Goal: Task Accomplishment & Management: Complete application form

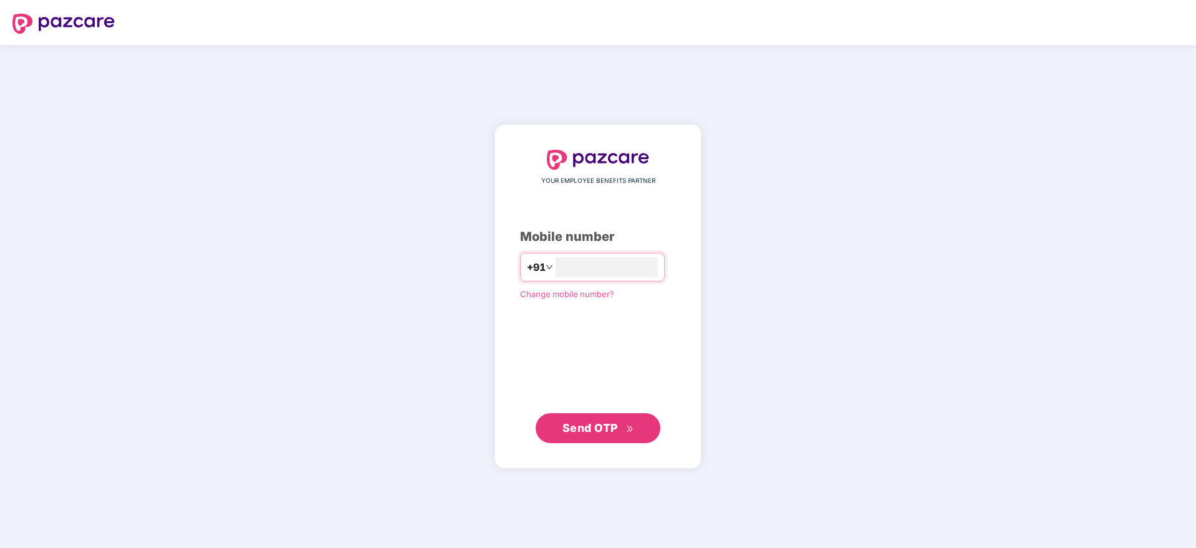
type input "**********"
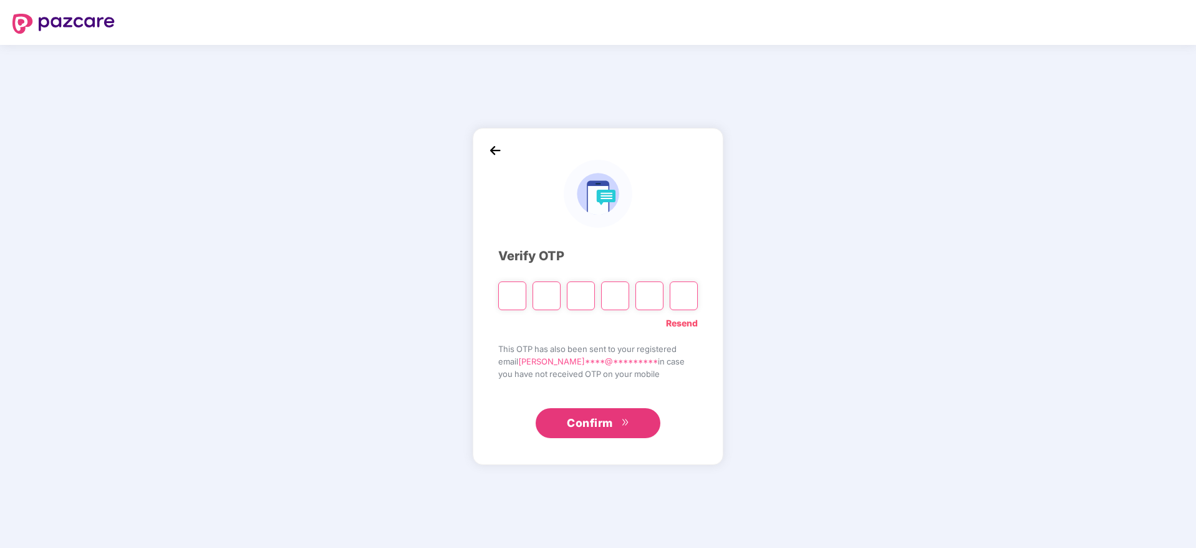
type input "*"
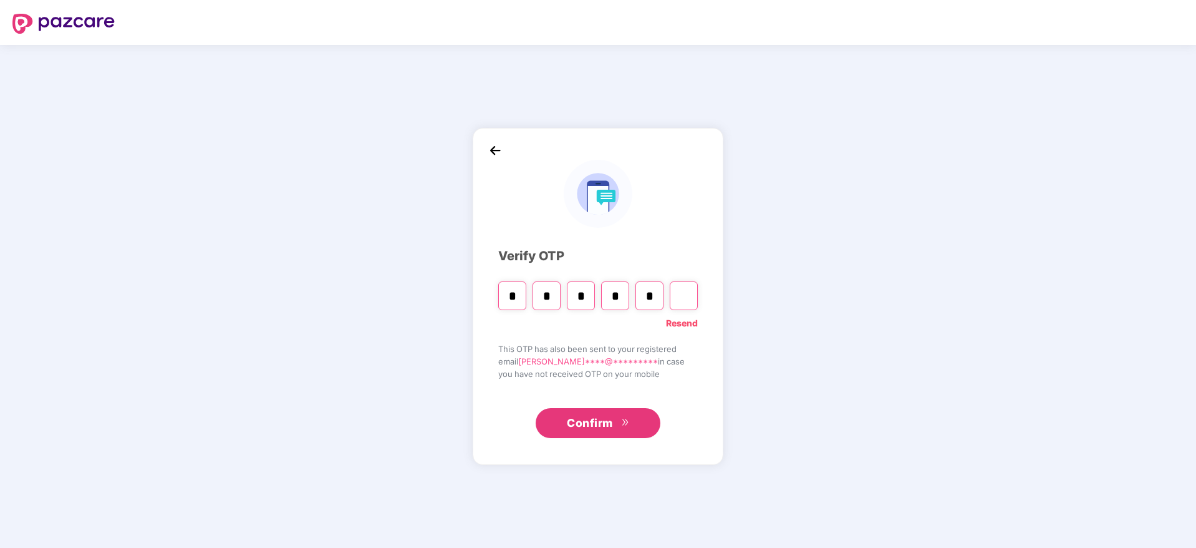
type input "*"
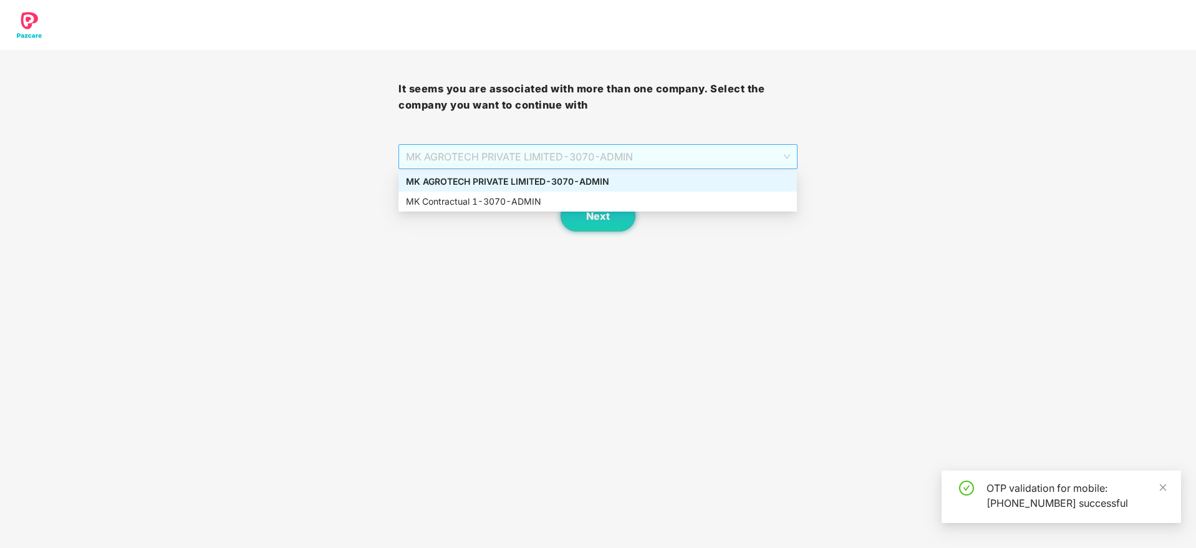
click at [704, 165] on span "MK AGROTECH PRIVATE LIMITED - 3070 - ADMIN" at bounding box center [598, 157] width 384 height 24
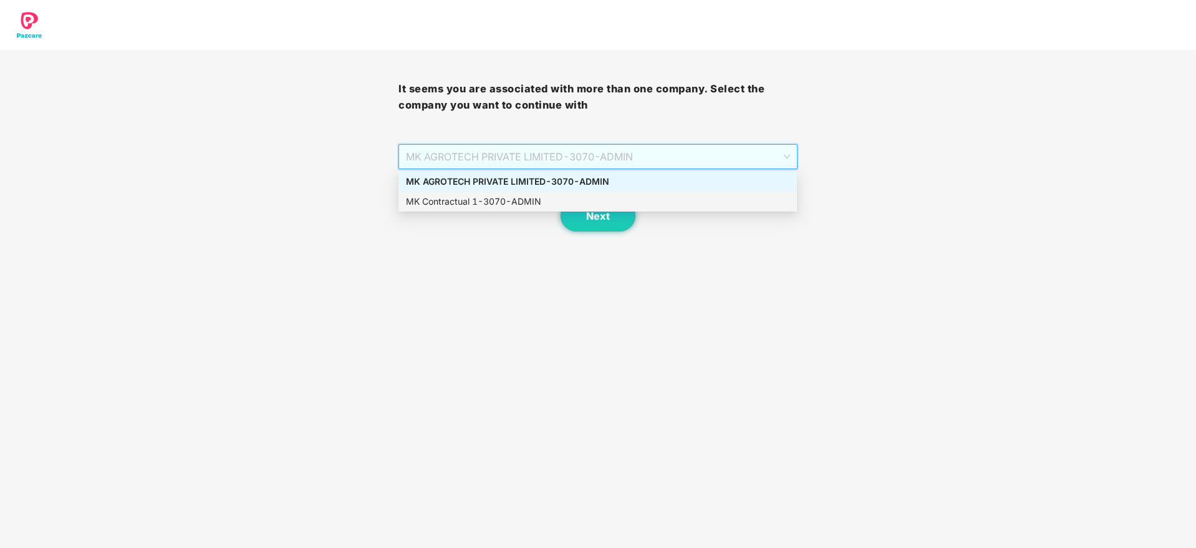
click at [614, 200] on div "MK Contractual 1 - 3070 - ADMIN" at bounding box center [598, 202] width 384 height 14
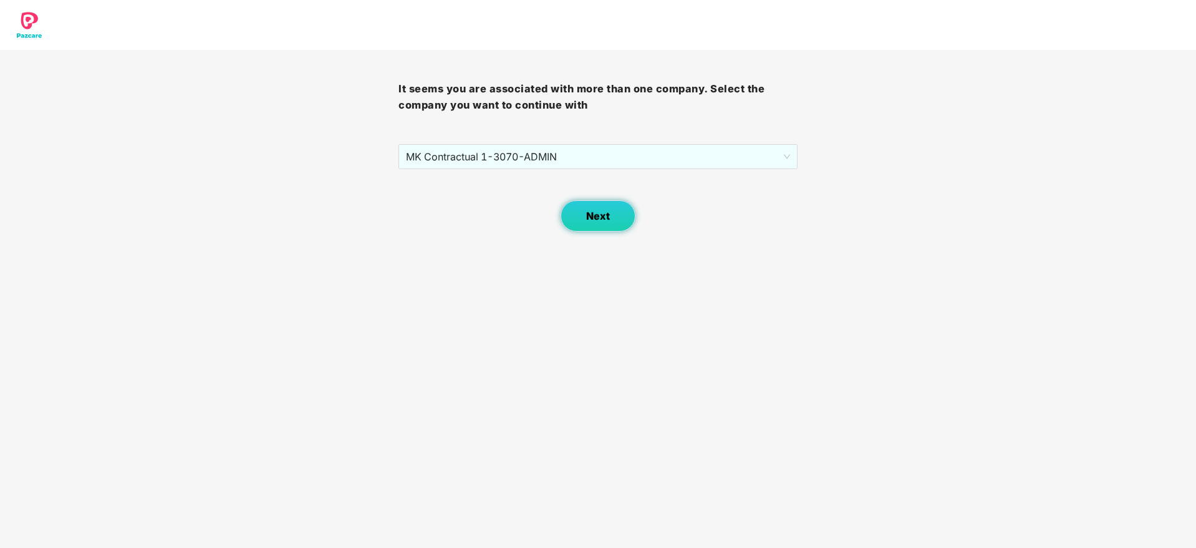
click at [606, 215] on span "Next" at bounding box center [598, 216] width 24 height 12
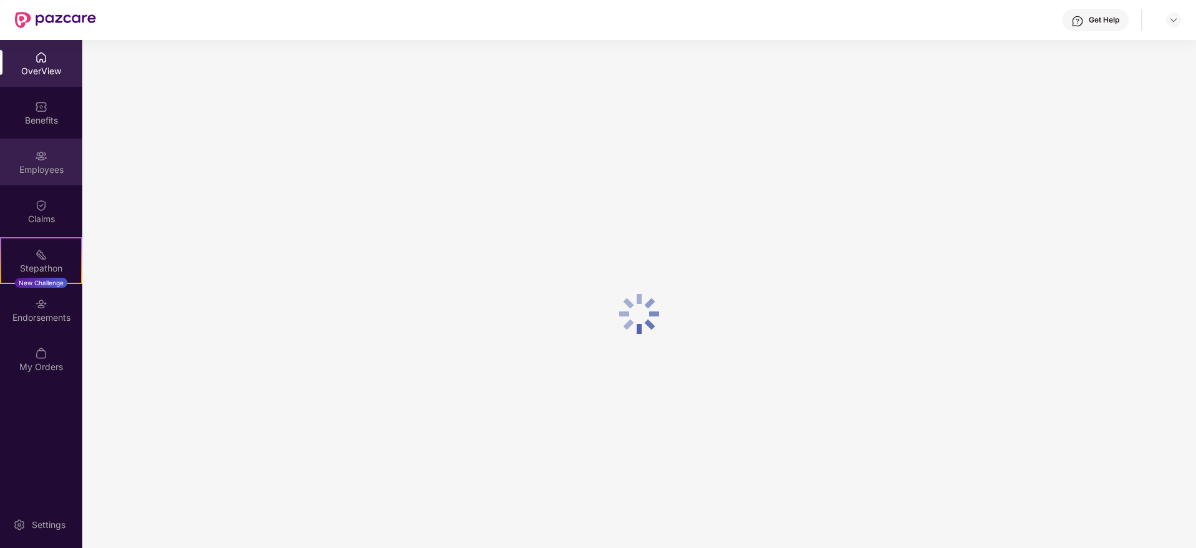
click at [64, 148] on div "Employees" at bounding box center [41, 161] width 82 height 47
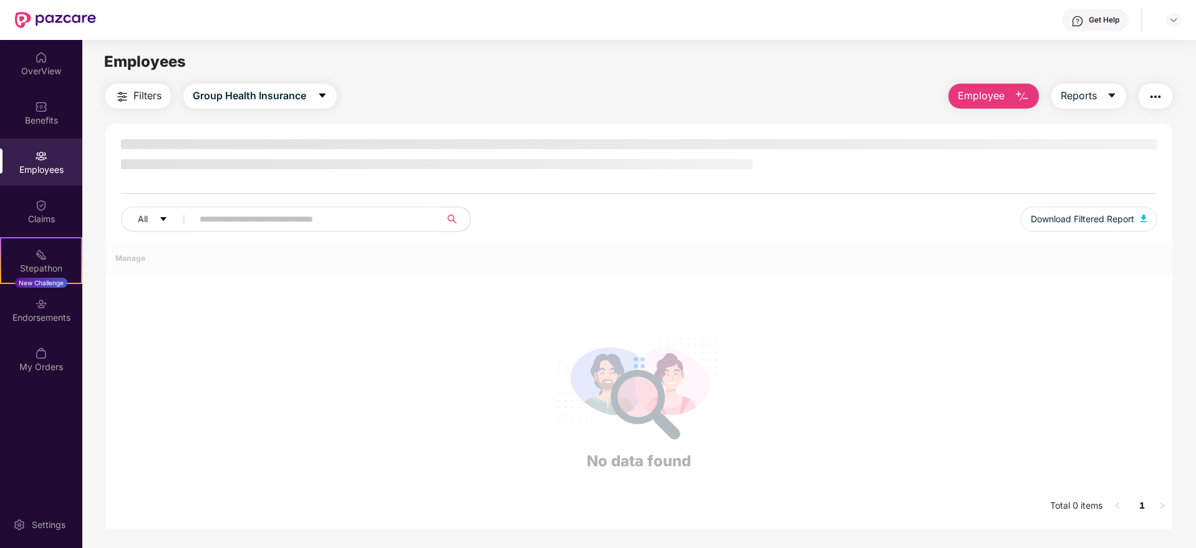
click at [341, 223] on input "text" at bounding box center [312, 219] width 224 height 19
paste input "********"
type input "********"
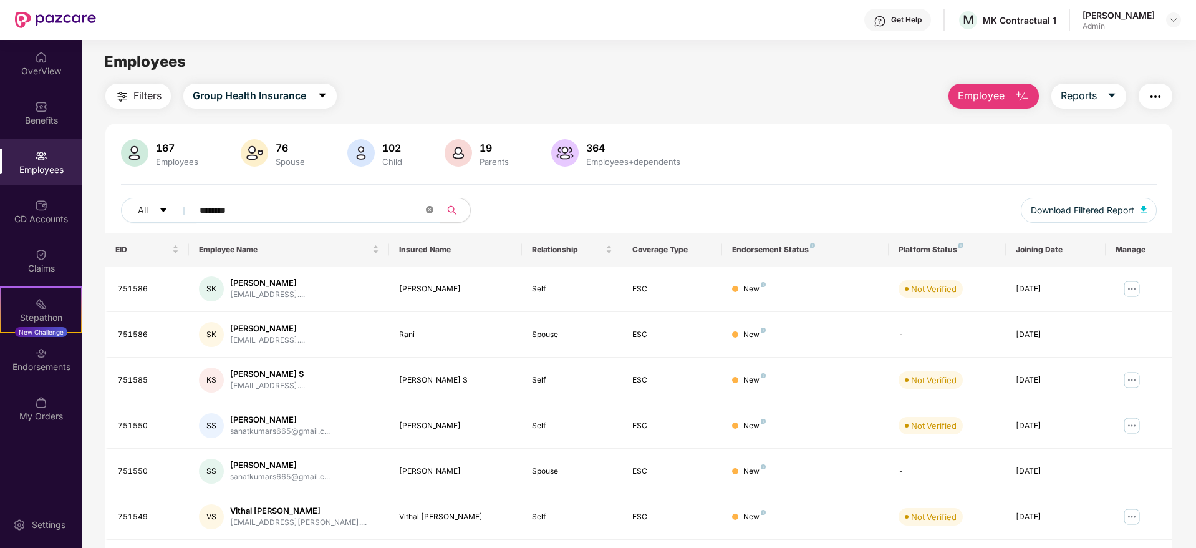
click at [430, 210] on icon "close-circle" at bounding box center [429, 209] width 7 height 7
click at [353, 210] on input "text" at bounding box center [312, 210] width 224 height 19
paste input "********"
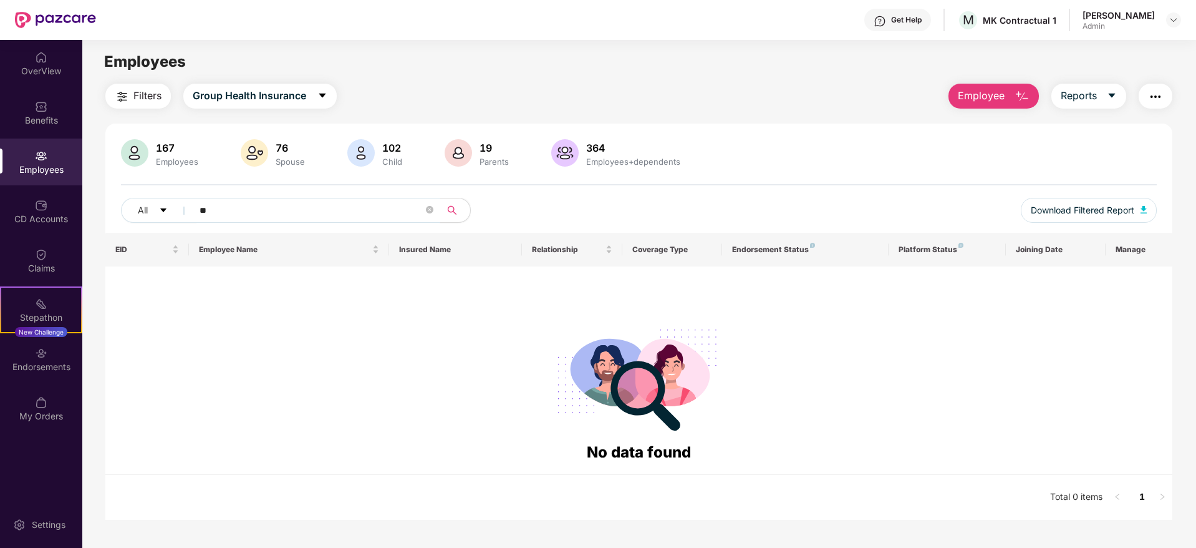
type input "*"
type input "********"
click at [1170, 19] on img at bounding box center [1174, 20] width 10 height 10
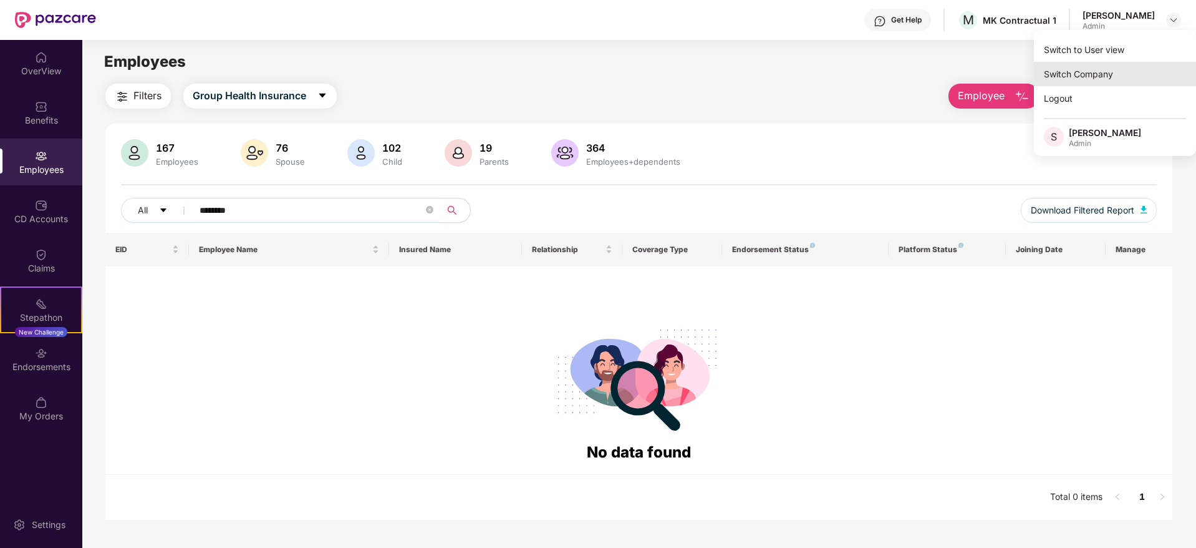
click at [1092, 68] on div "Switch Company" at bounding box center [1115, 74] width 162 height 24
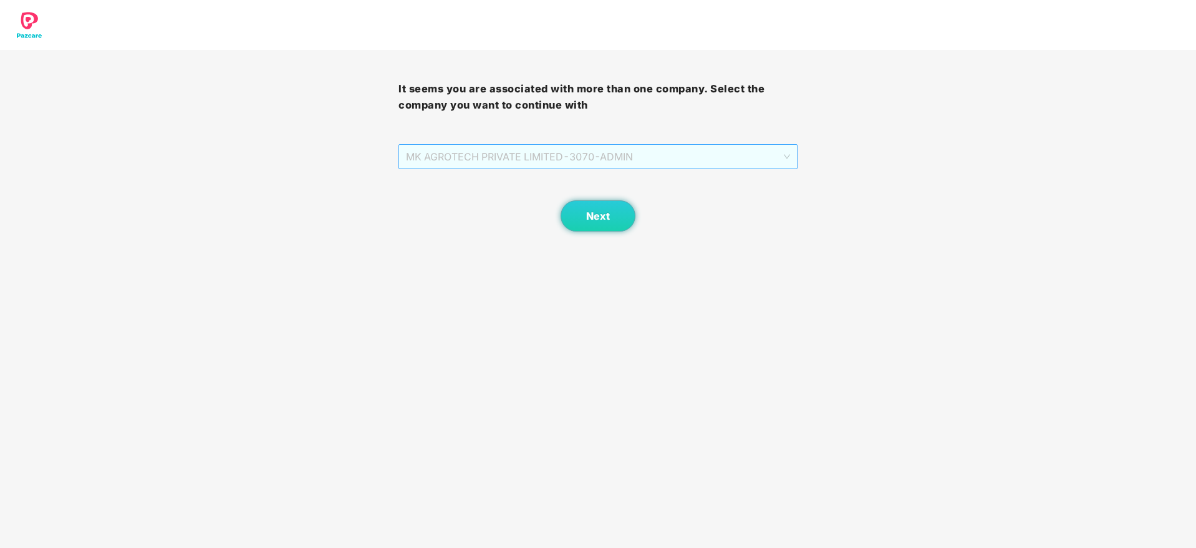
click at [639, 152] on span "MK AGROTECH PRIVATE LIMITED - 3070 - ADMIN" at bounding box center [598, 157] width 384 height 24
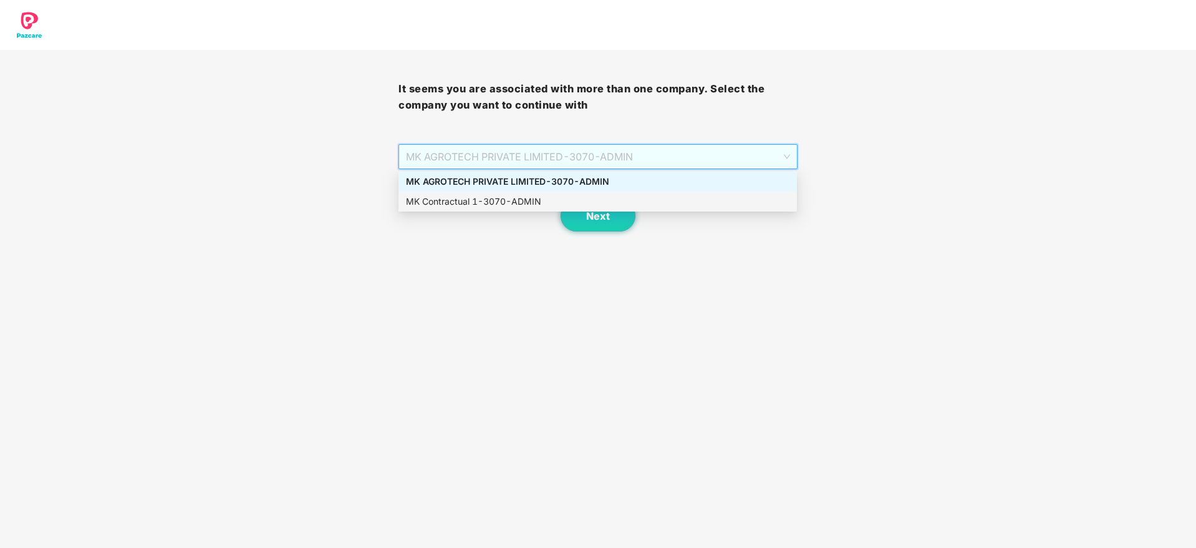
click at [585, 198] on div "MK Contractual 1 - 3070 - ADMIN" at bounding box center [598, 202] width 384 height 14
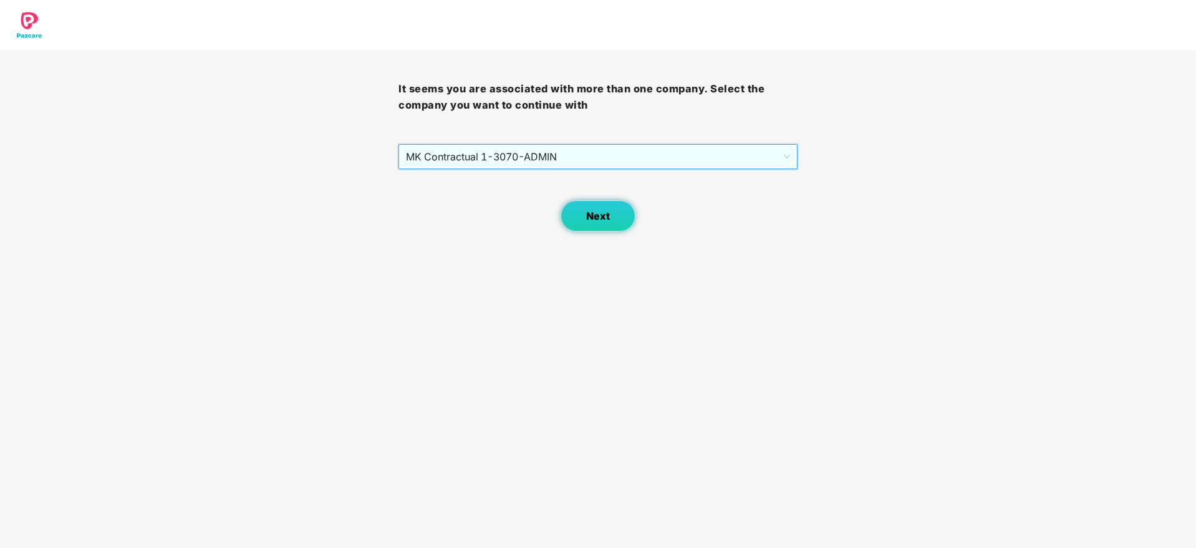
click at [609, 205] on button "Next" at bounding box center [598, 215] width 75 height 31
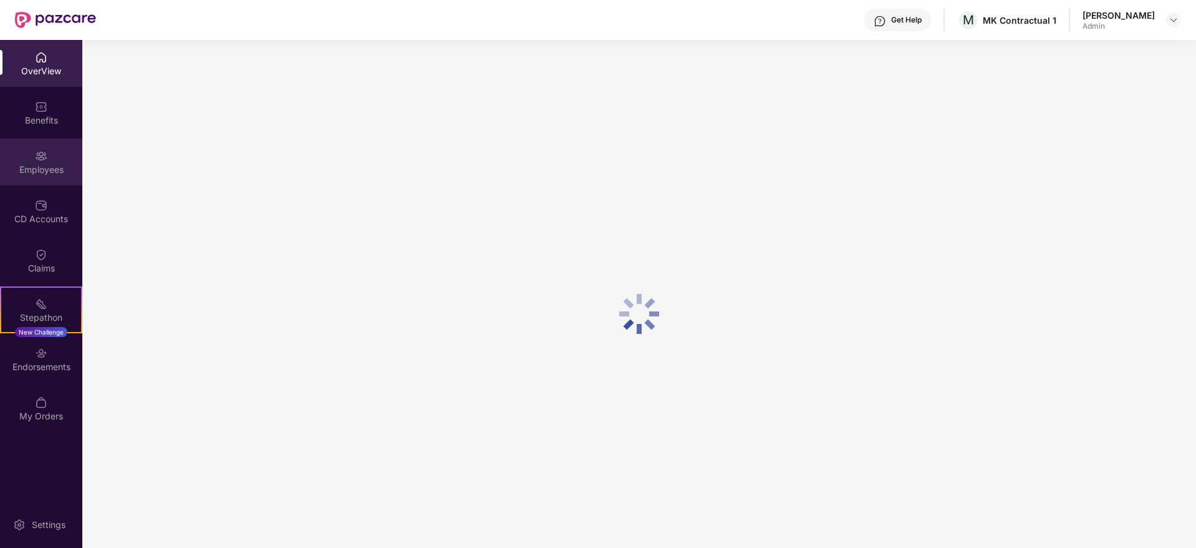
click at [25, 163] on div "Employees" at bounding box center [41, 169] width 82 height 12
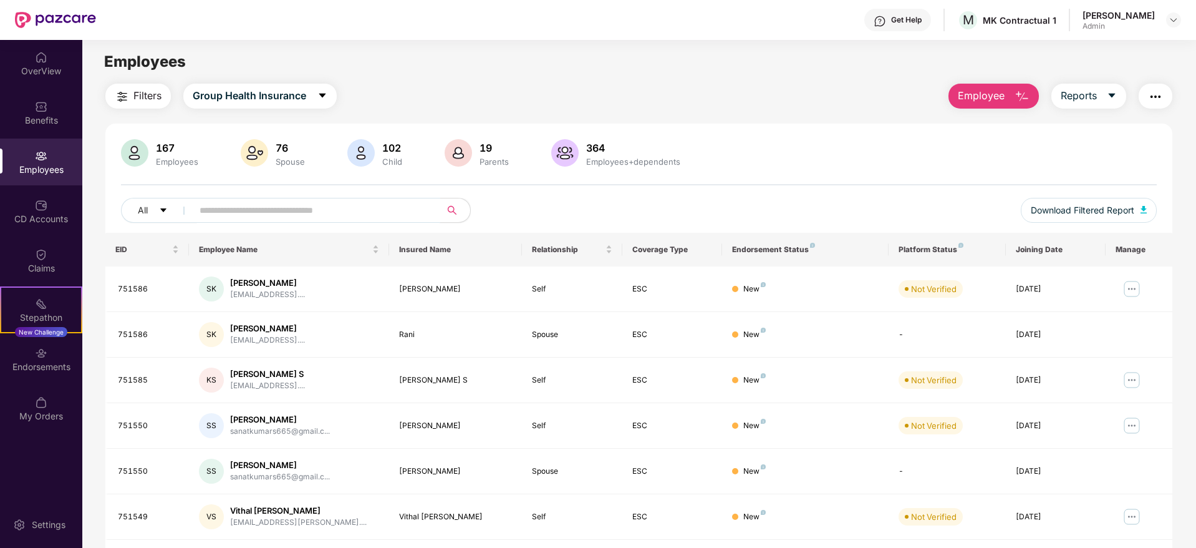
click at [354, 215] on input "text" at bounding box center [312, 210] width 224 height 19
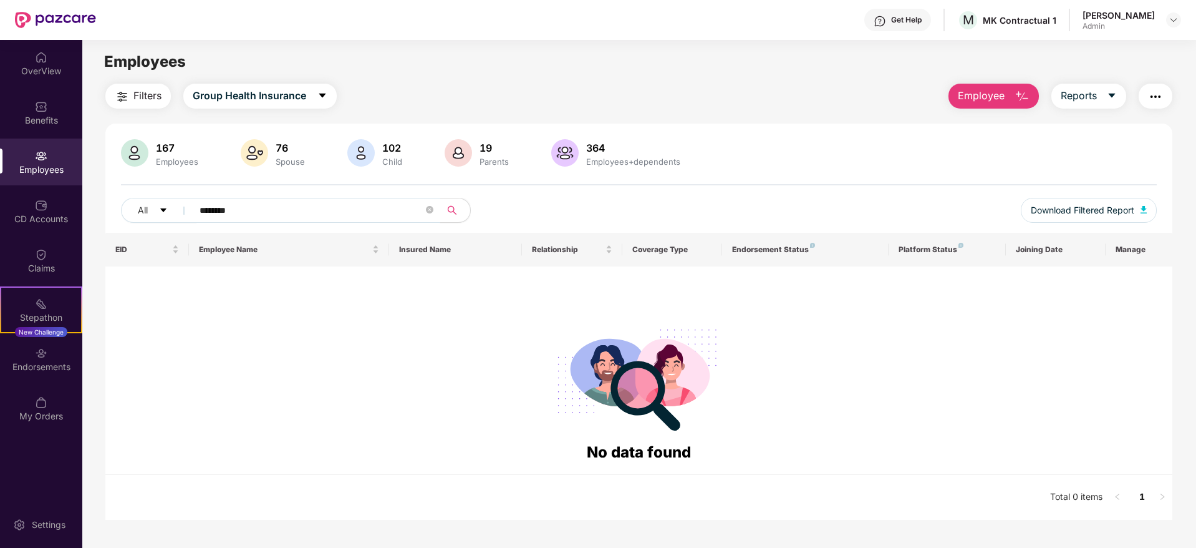
click at [354, 215] on input "********" at bounding box center [312, 210] width 224 height 19
click at [324, 219] on div "Click to sort ascending" at bounding box center [288, 221] width 104 height 21
click at [324, 219] on div "Click to sort descending" at bounding box center [287, 221] width 109 height 21
click at [282, 204] on input "********" at bounding box center [312, 210] width 224 height 19
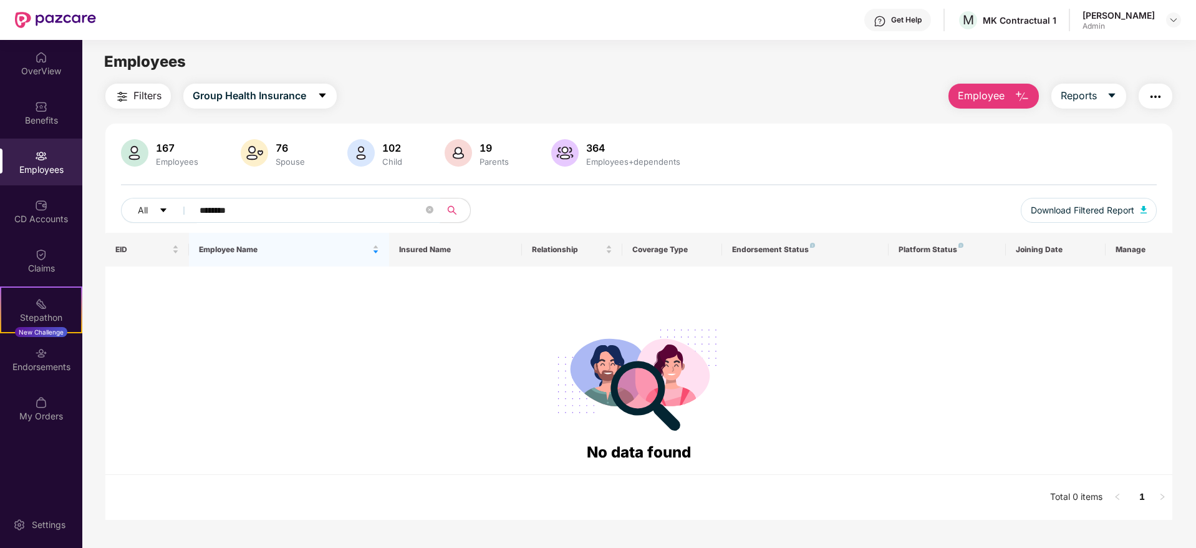
click at [282, 204] on input "********" at bounding box center [312, 210] width 224 height 19
paste input "*"
paste input "text"
type input "******"
click at [57, 364] on div "Endorsements" at bounding box center [41, 367] width 82 height 12
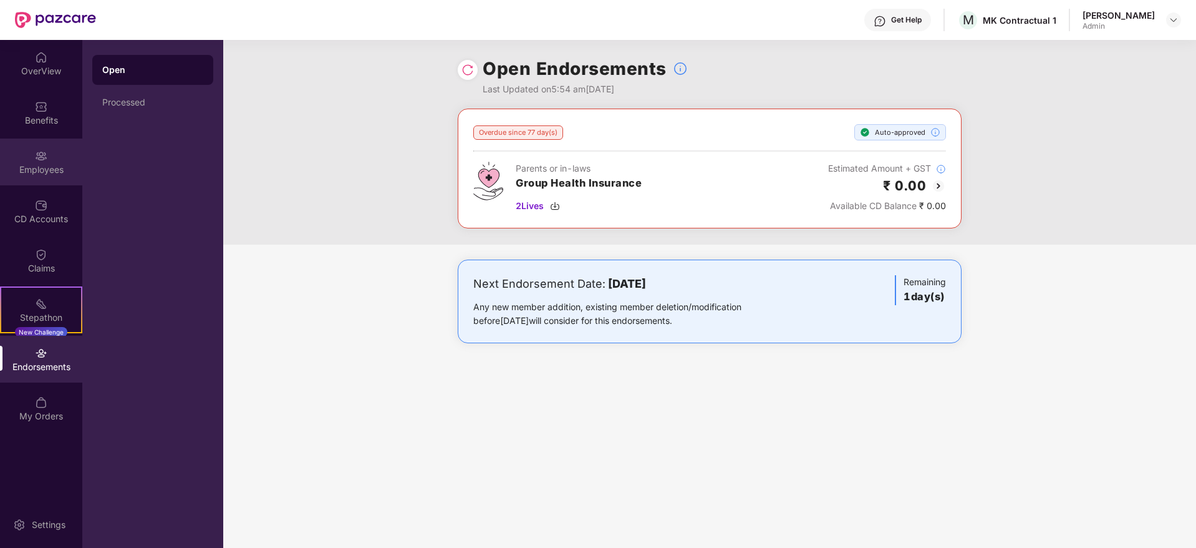
click at [31, 163] on div "Employees" at bounding box center [41, 169] width 82 height 12
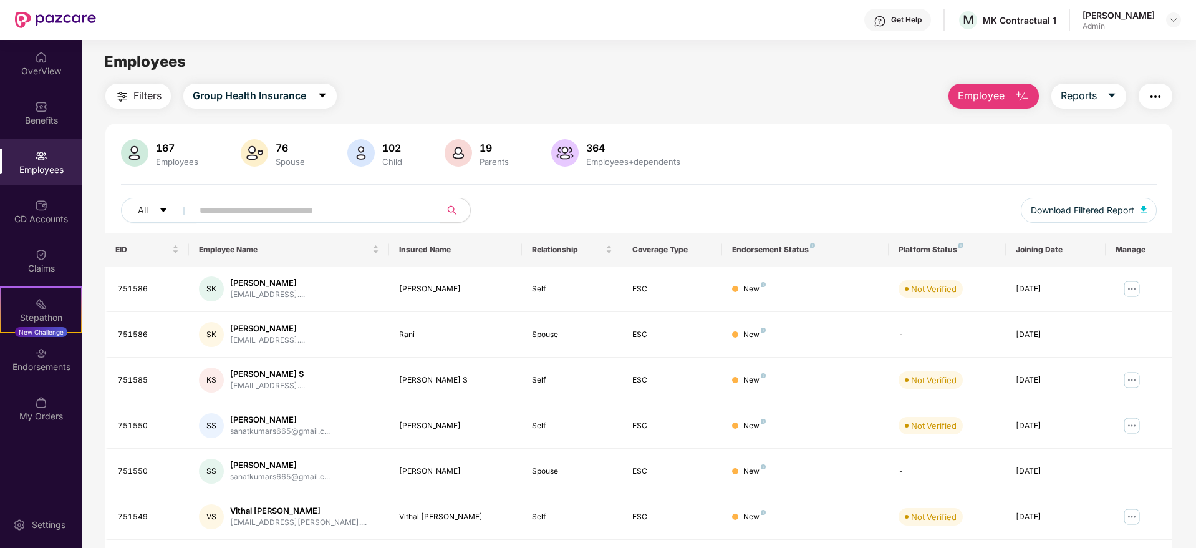
click at [1024, 95] on img "button" at bounding box center [1022, 96] width 15 height 15
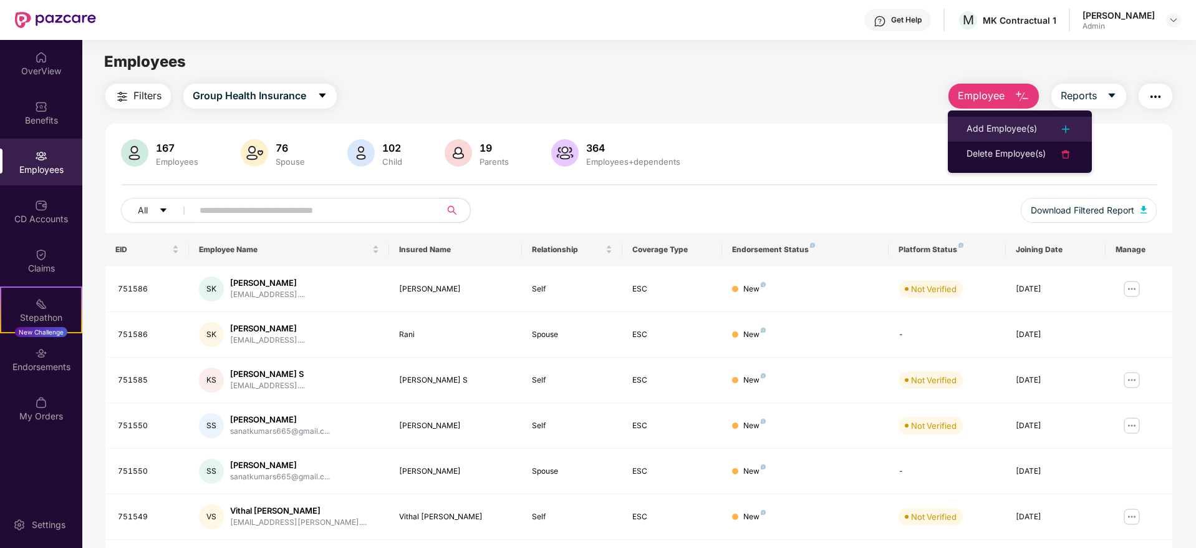
click at [1053, 122] on div at bounding box center [1059, 129] width 27 height 15
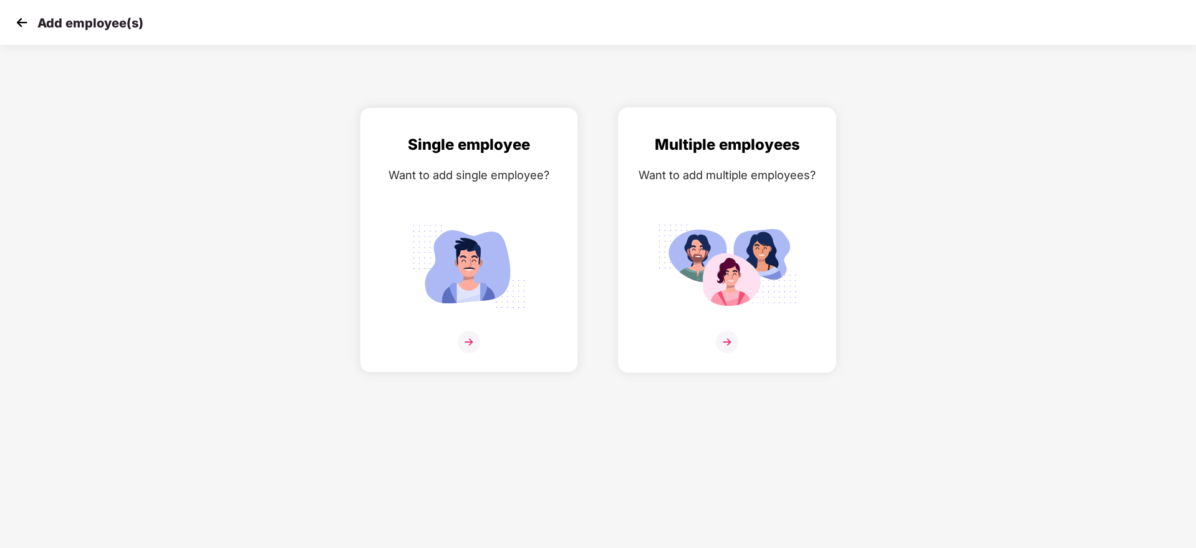
click at [737, 339] on img at bounding box center [727, 342] width 22 height 22
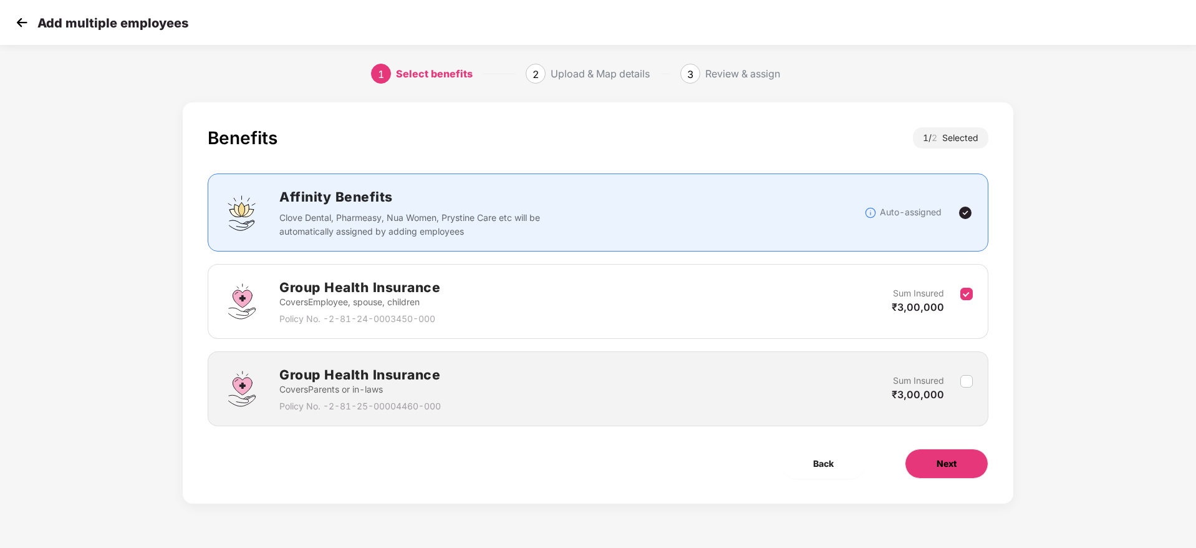
click at [953, 464] on span "Next" at bounding box center [947, 464] width 20 height 14
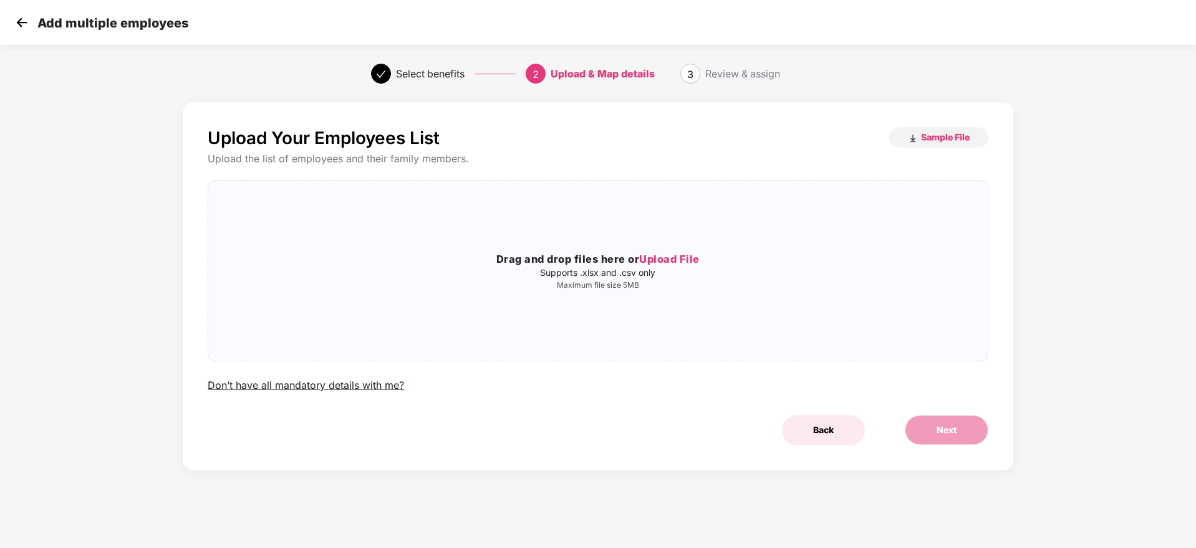
click at [812, 432] on button "Back" at bounding box center [823, 430] width 83 height 30
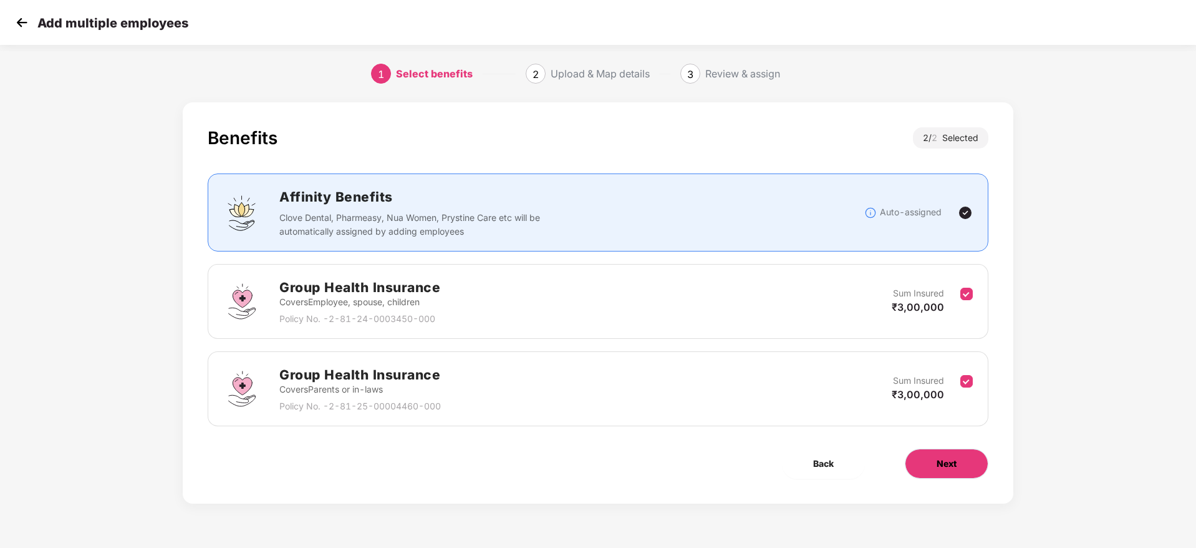
click at [939, 470] on button "Next" at bounding box center [947, 464] width 84 height 30
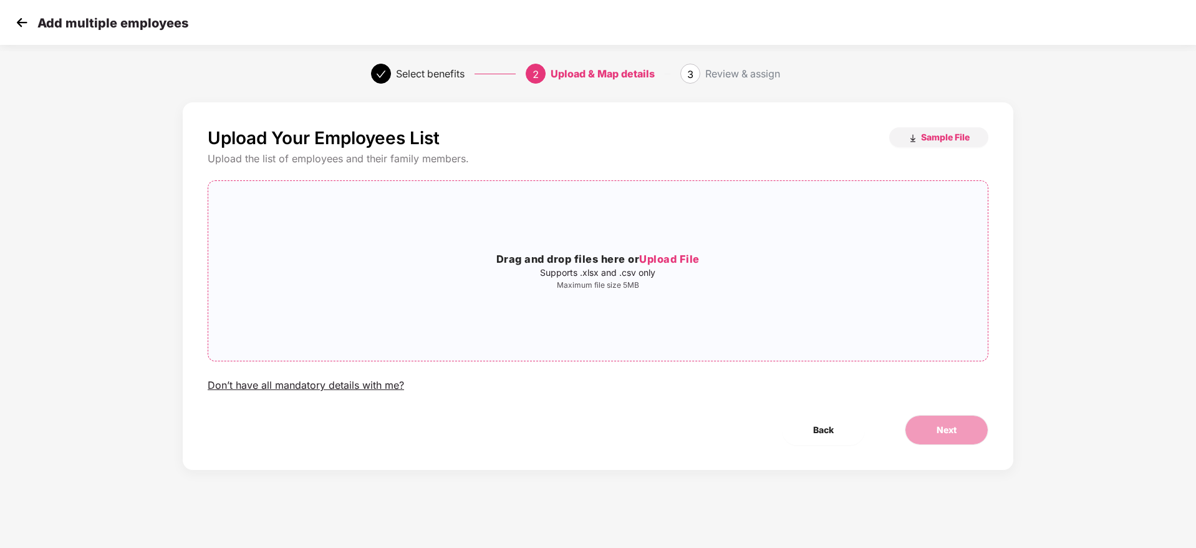
click at [689, 260] on span "Upload File" at bounding box center [669, 259] width 61 height 12
click at [950, 428] on span "Next" at bounding box center [947, 430] width 20 height 14
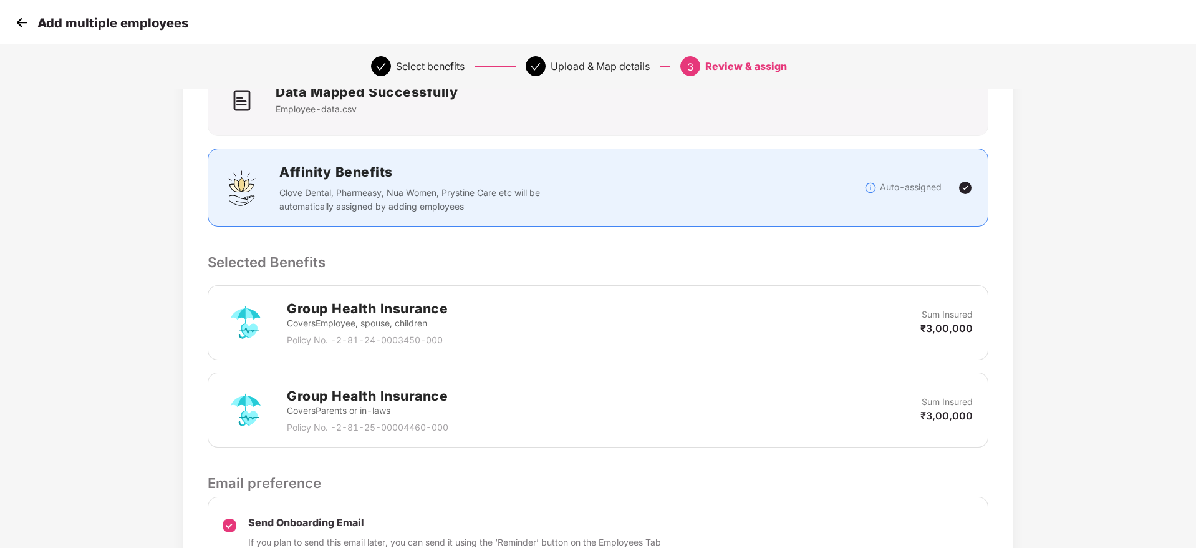
scroll to position [235, 0]
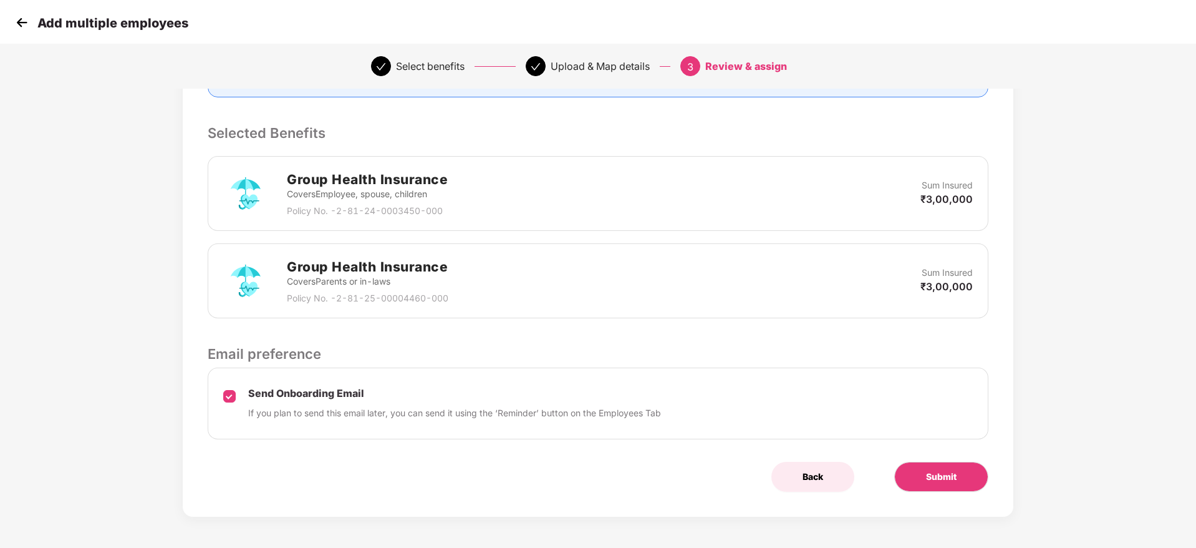
click at [805, 474] on span "Back" at bounding box center [813, 477] width 21 height 14
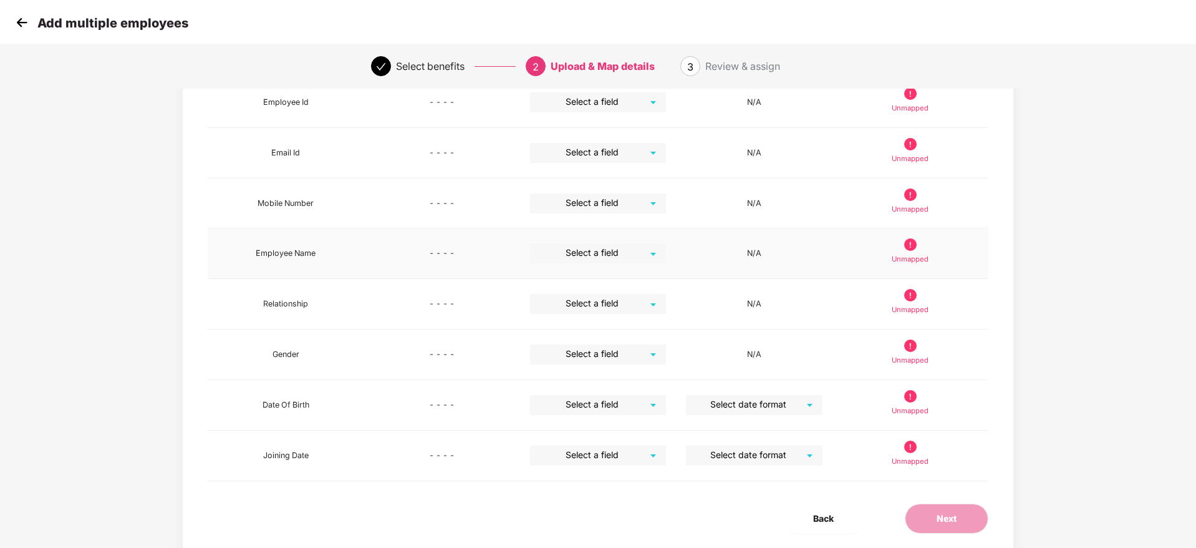
scroll to position [172, 0]
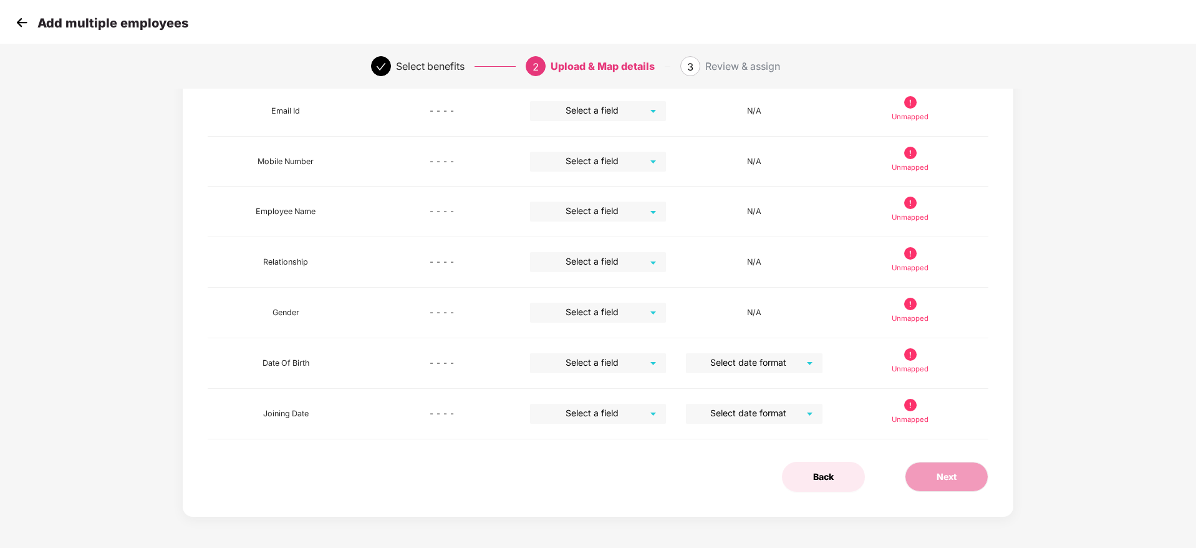
click at [823, 476] on span "Back" at bounding box center [823, 477] width 21 height 14
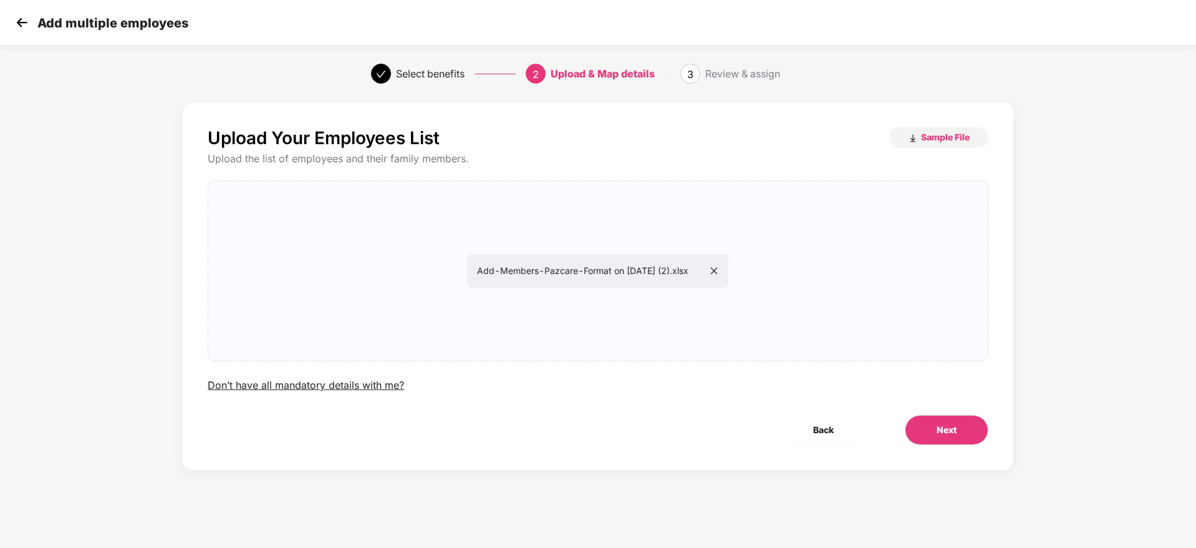
scroll to position [0, 0]
click at [718, 271] on icon "close" at bounding box center [714, 270] width 7 height 7
click at [697, 256] on span "Upload File" at bounding box center [669, 259] width 61 height 12
click at [936, 429] on button "Next" at bounding box center [947, 430] width 84 height 30
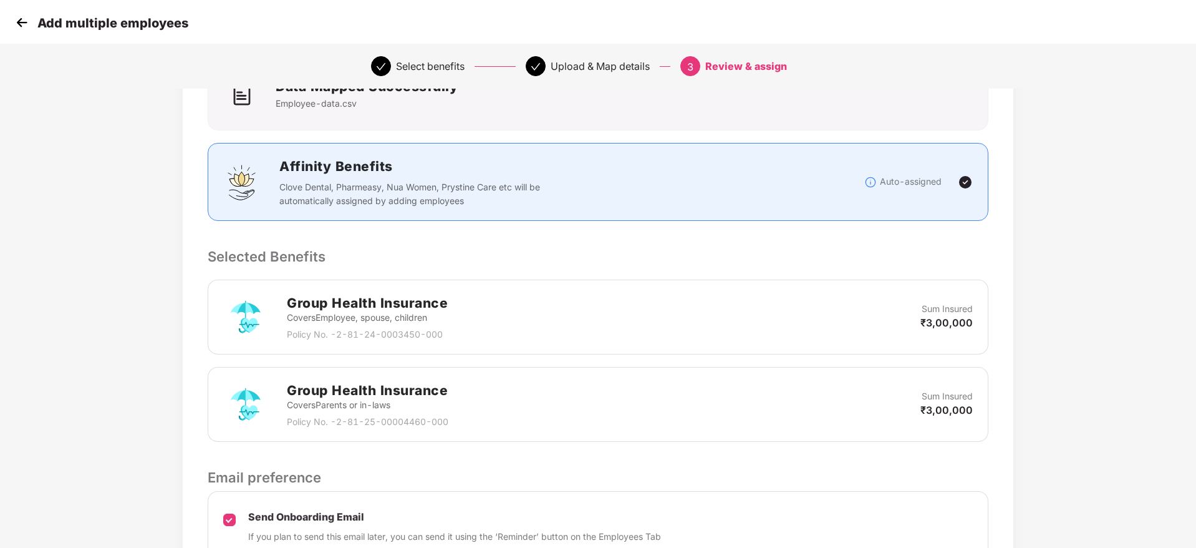
scroll to position [235, 0]
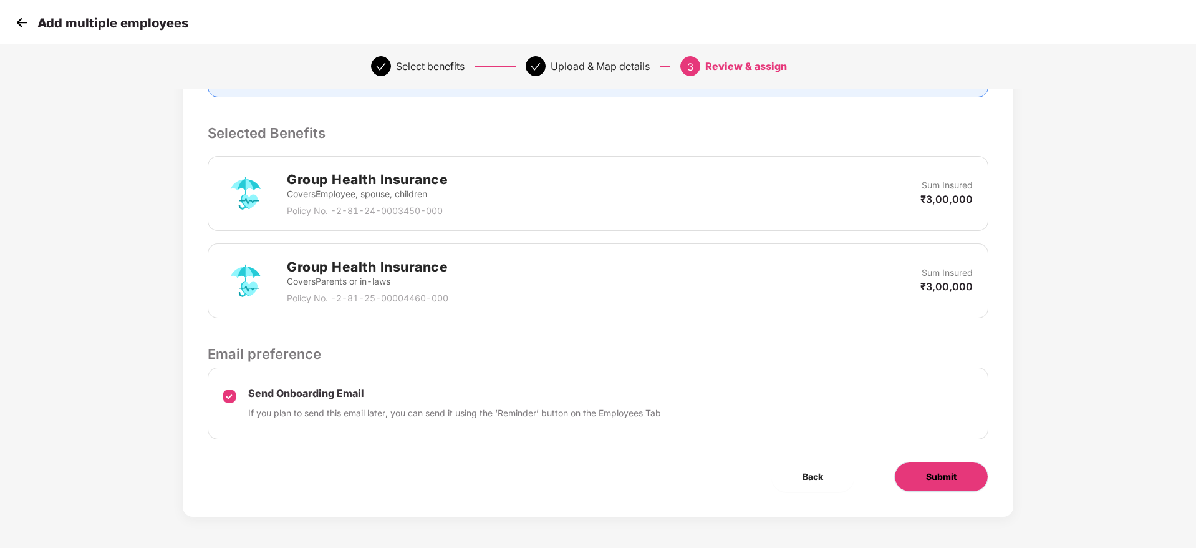
click at [966, 474] on button "Submit" at bounding box center [942, 477] width 94 height 30
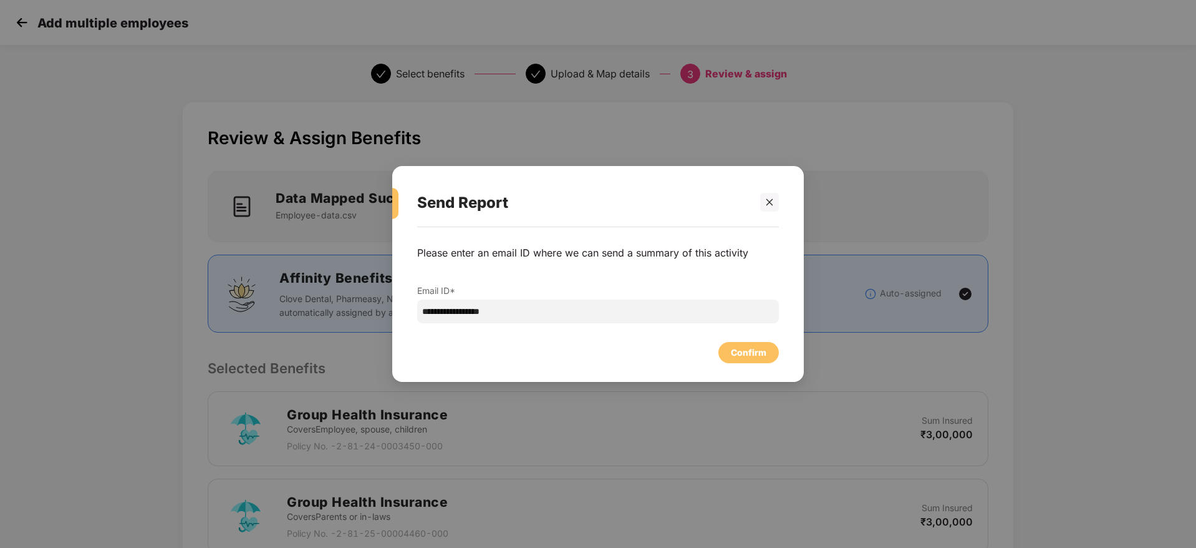
click at [756, 351] on div "Confirm" at bounding box center [749, 353] width 36 height 14
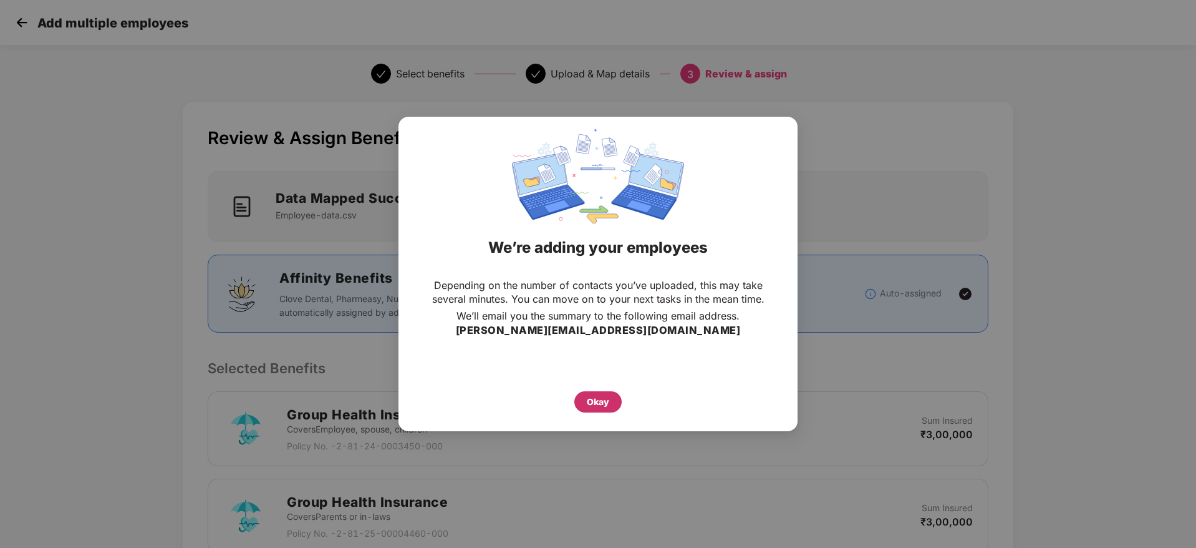
click at [622, 404] on div "Okay" at bounding box center [598, 398] width 349 height 27
click at [612, 404] on div "Okay" at bounding box center [598, 401] width 47 height 21
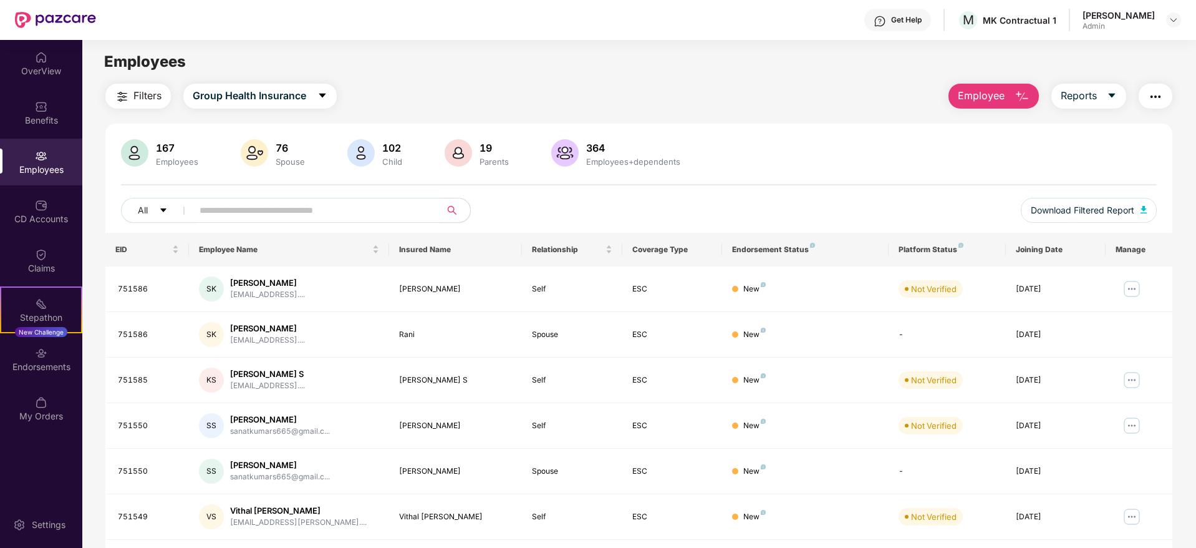
click at [1020, 102] on img "button" at bounding box center [1022, 96] width 15 height 15
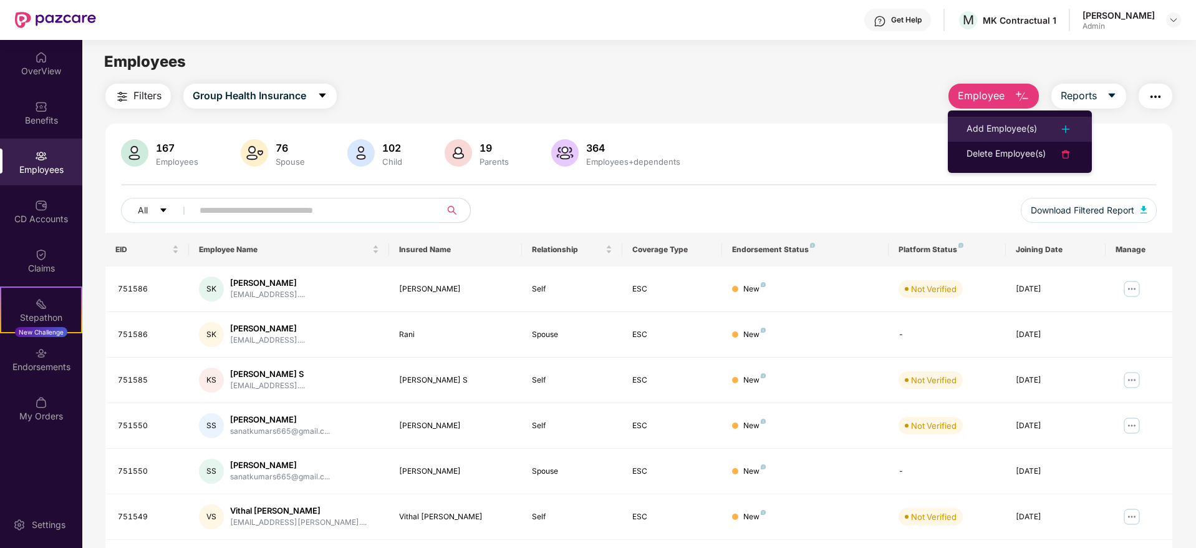
click at [1019, 125] on div "Add Employee(s)" at bounding box center [1002, 129] width 70 height 15
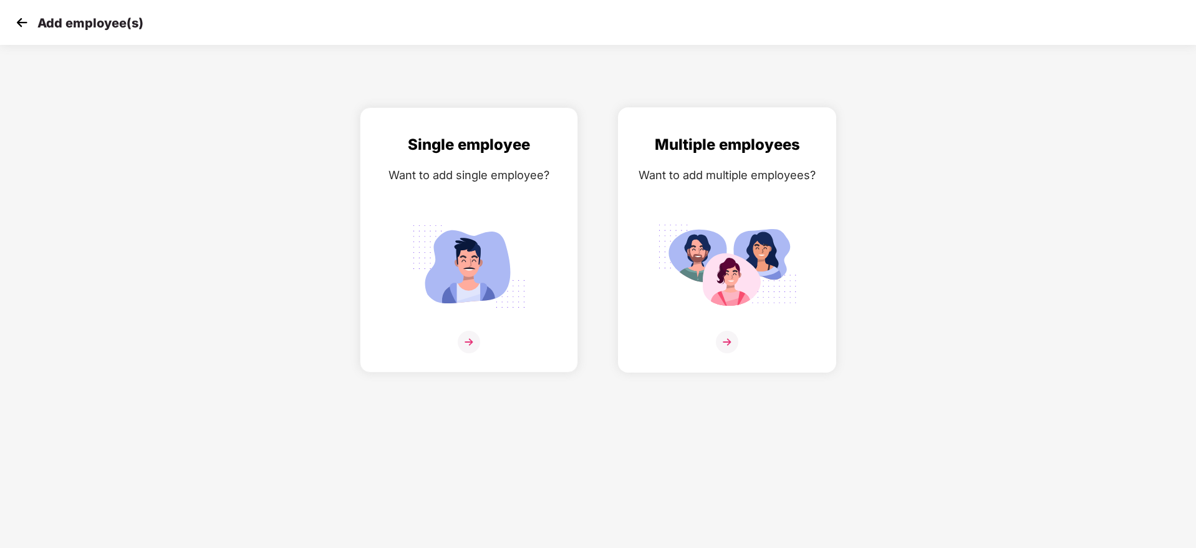
click at [740, 337] on div at bounding box center [727, 350] width 192 height 38
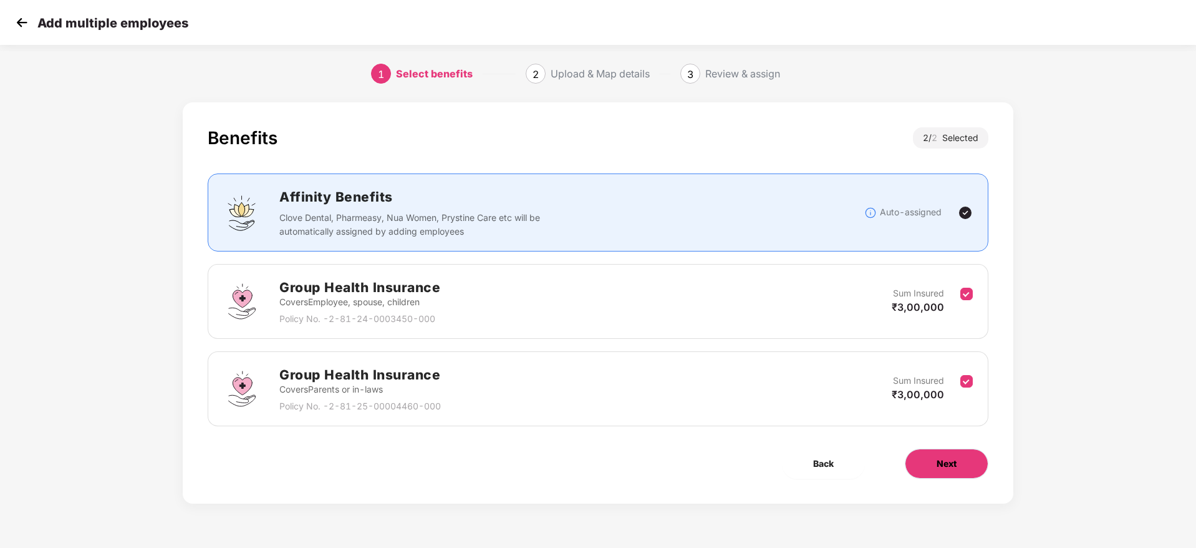
click at [957, 459] on button "Next" at bounding box center [947, 464] width 84 height 30
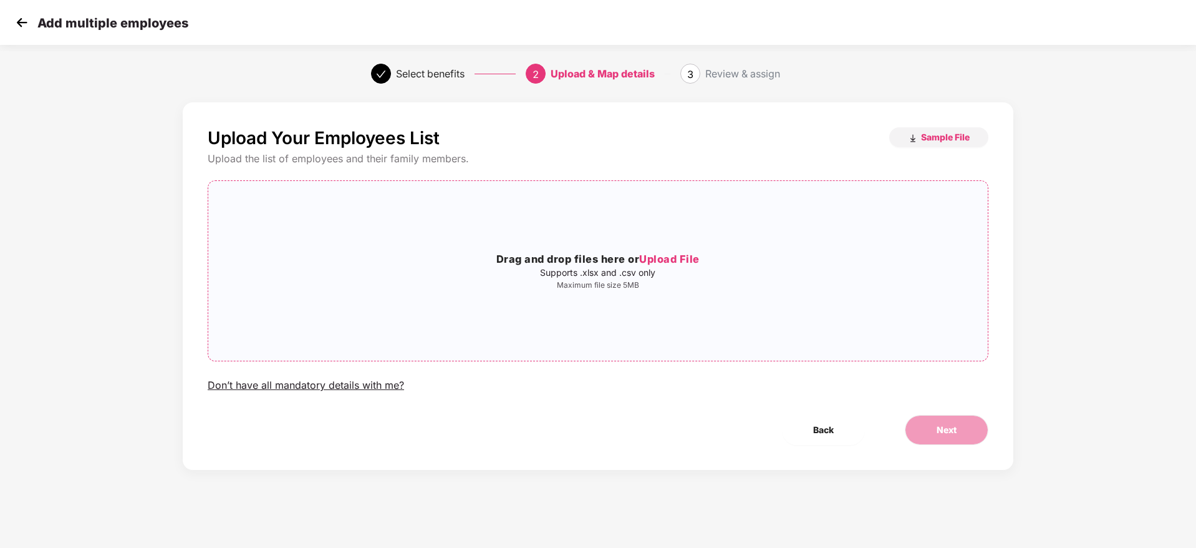
click at [689, 256] on span "Upload File" at bounding box center [669, 259] width 61 height 12
click at [924, 427] on button "Next" at bounding box center [947, 430] width 84 height 30
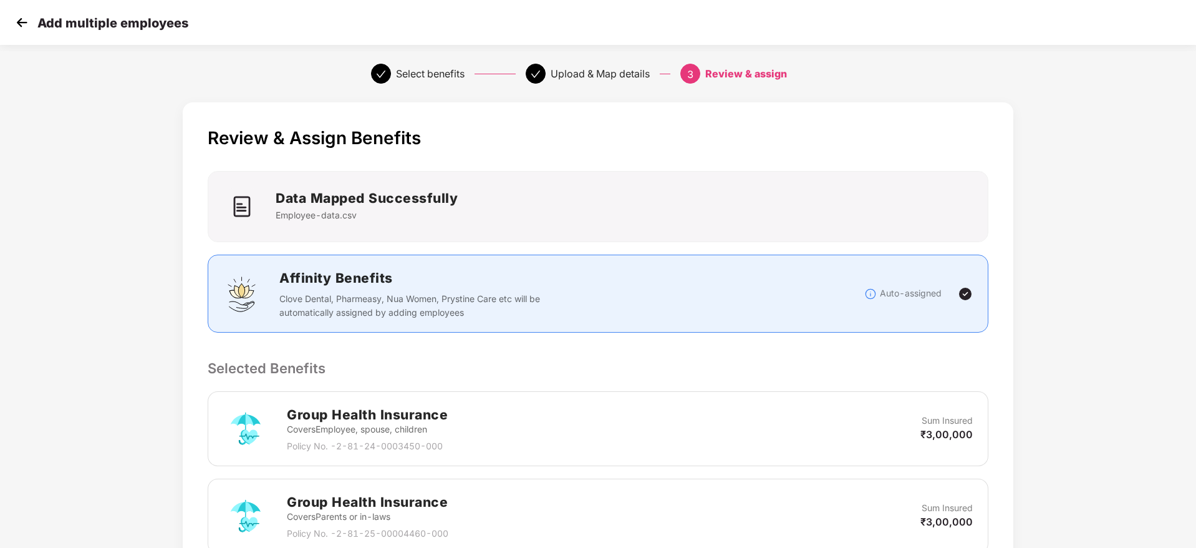
scroll to position [235, 0]
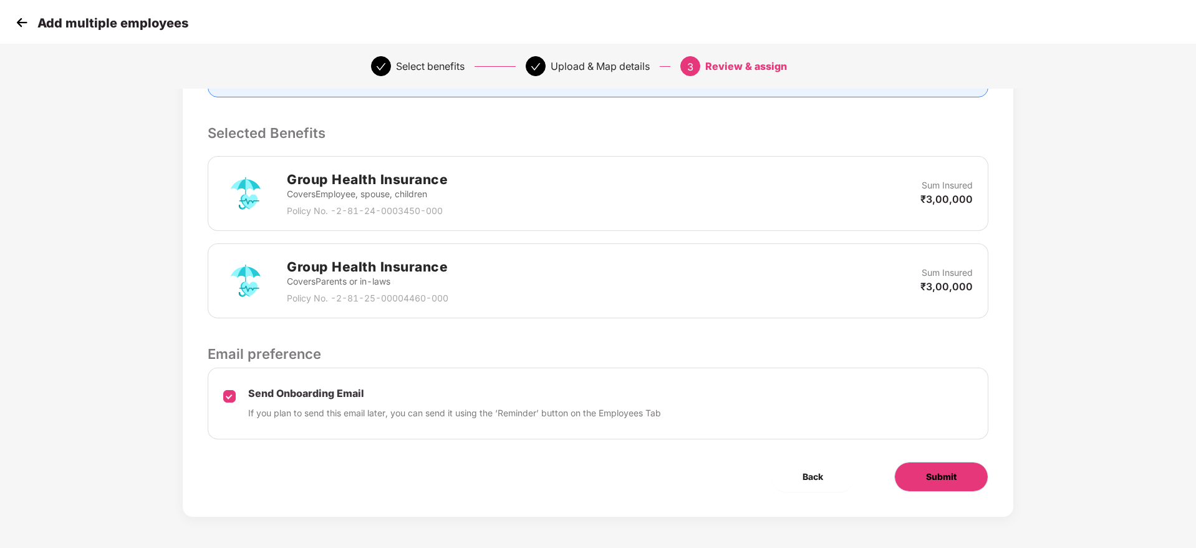
click at [955, 478] on span "Submit" at bounding box center [941, 477] width 31 height 14
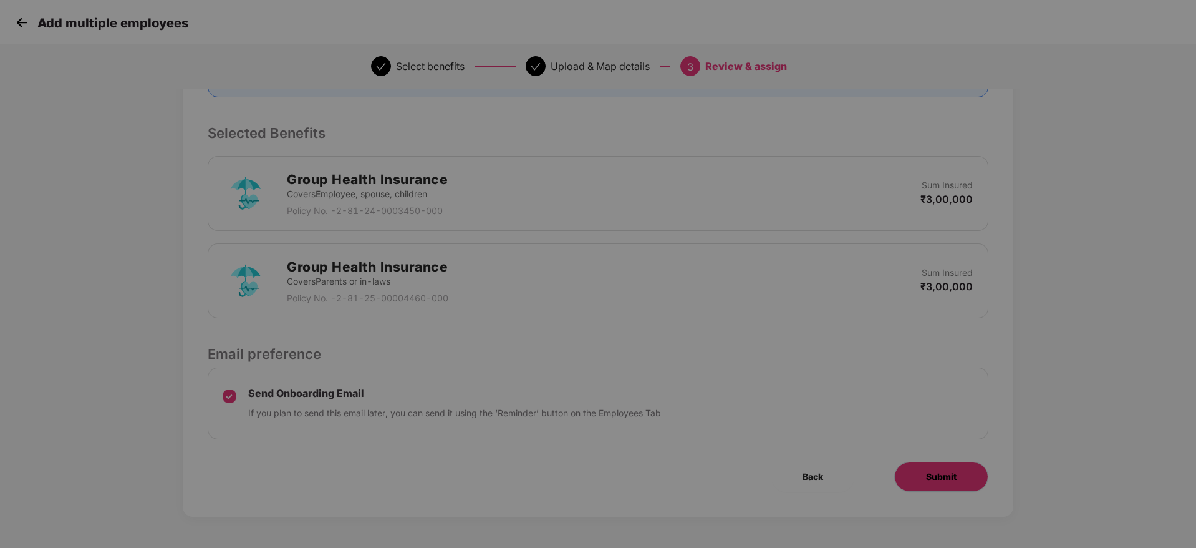
scroll to position [0, 0]
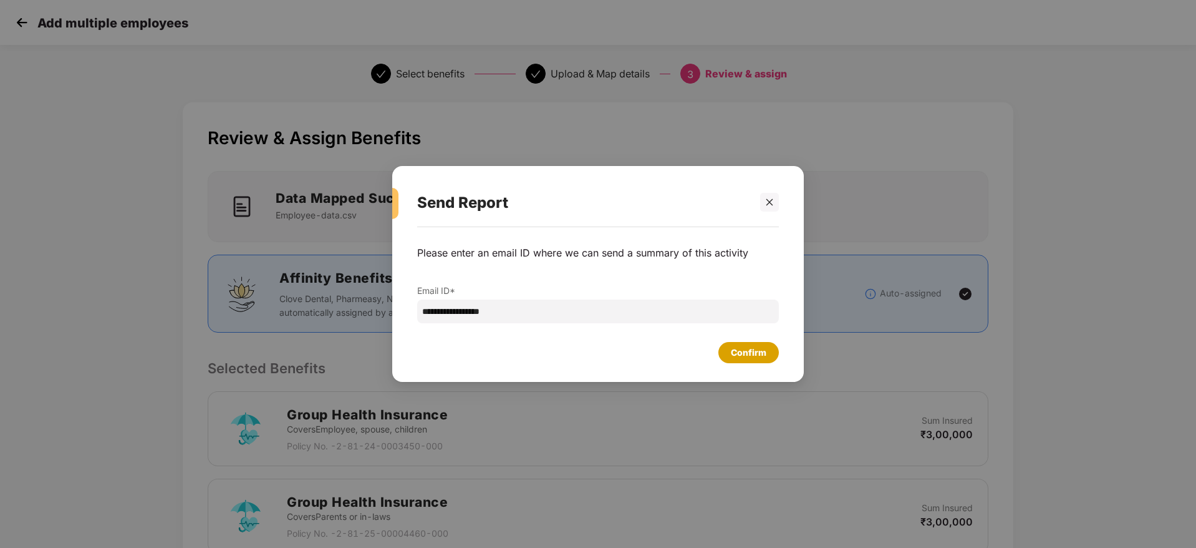
click at [768, 354] on div "Confirm" at bounding box center [749, 352] width 61 height 21
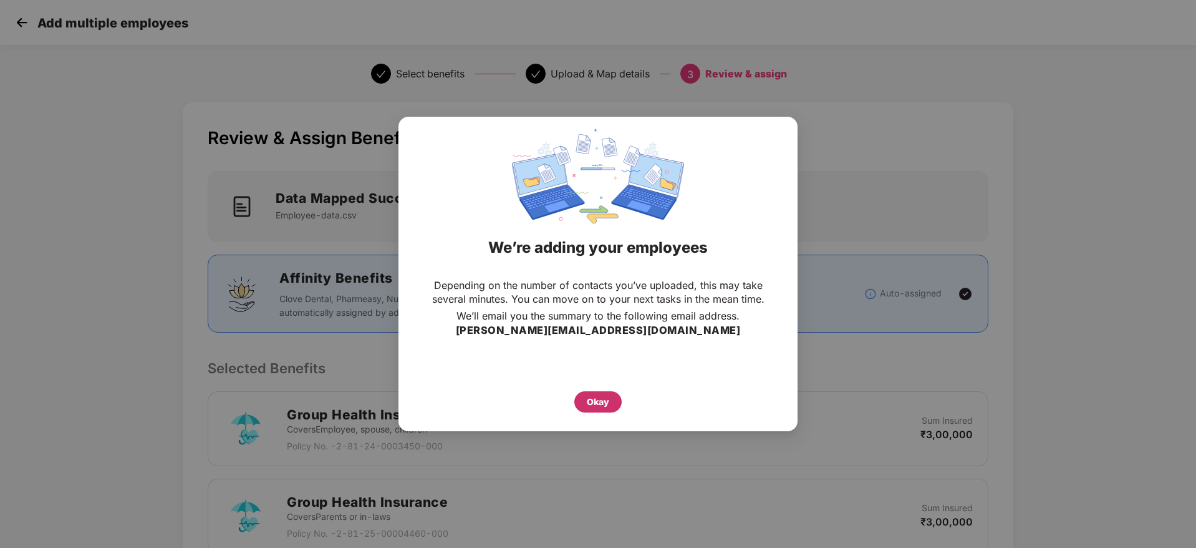
click at [601, 397] on div "Okay" at bounding box center [598, 402] width 22 height 14
